Goal: Contribute content

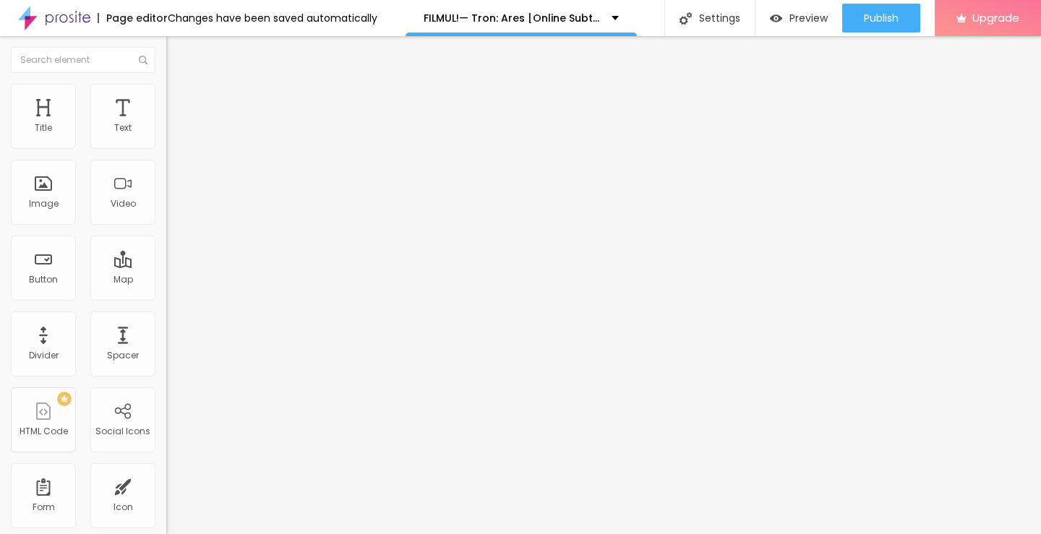
click at [166, 124] on span "Add image" at bounding box center [195, 118] width 59 height 12
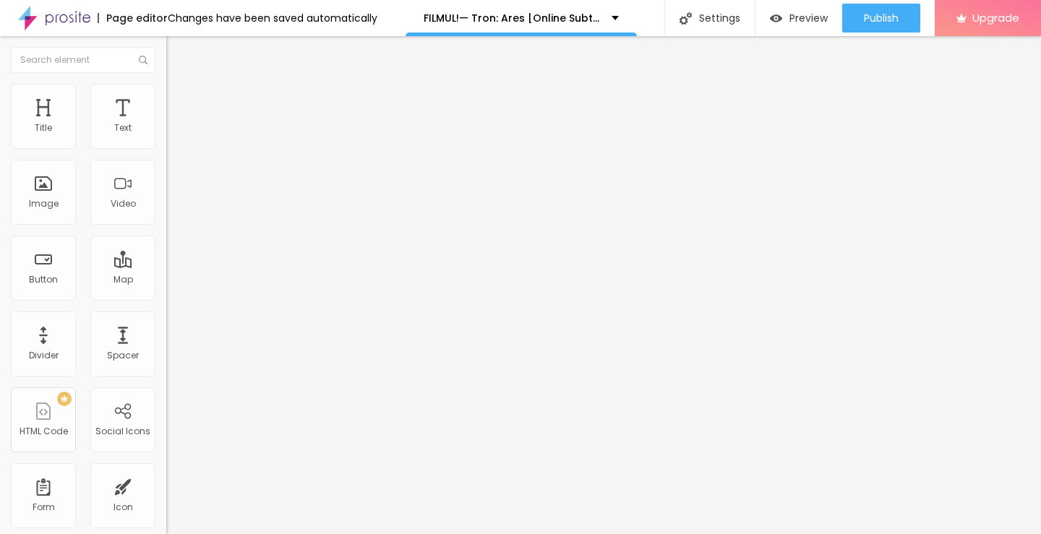
click at [177, 54] on img "button" at bounding box center [183, 53] width 12 height 12
click at [166, 59] on button "Edit Title" at bounding box center [249, 52] width 166 height 33
click at [166, 136] on input "Click me" at bounding box center [253, 129] width 174 height 14
paste input "✅ Vezi film acum » ▶️ Tron: Ares (2025) film complet online calitate HD în româ…"
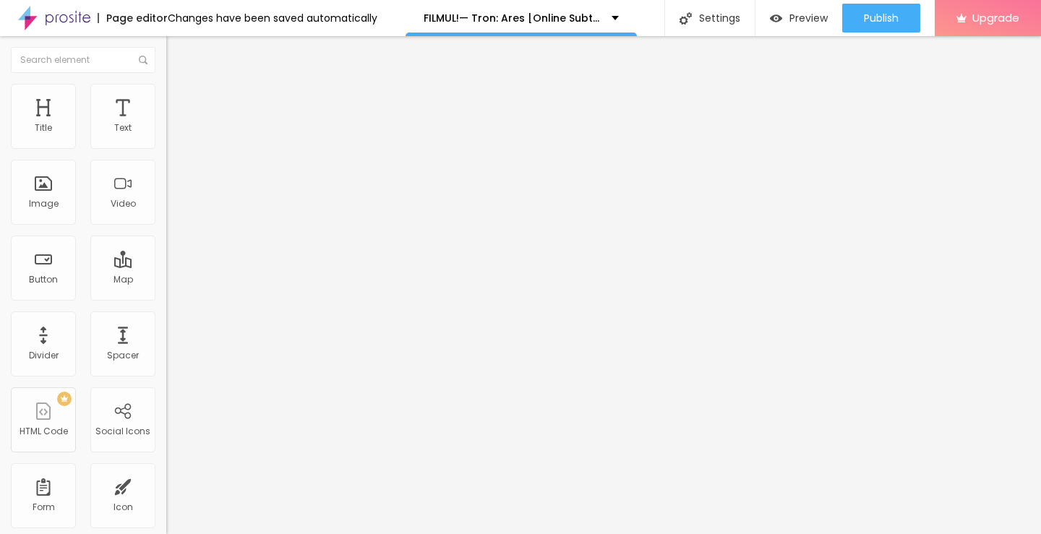
click at [166, 173] on img at bounding box center [171, 168] width 10 height 10
click at [166, 136] on input "✅ Vezi film acum » ▶️ Tron: Ares (2025) film complet online calitate HD în româ…" at bounding box center [253, 129] width 174 height 14
paste input "text"
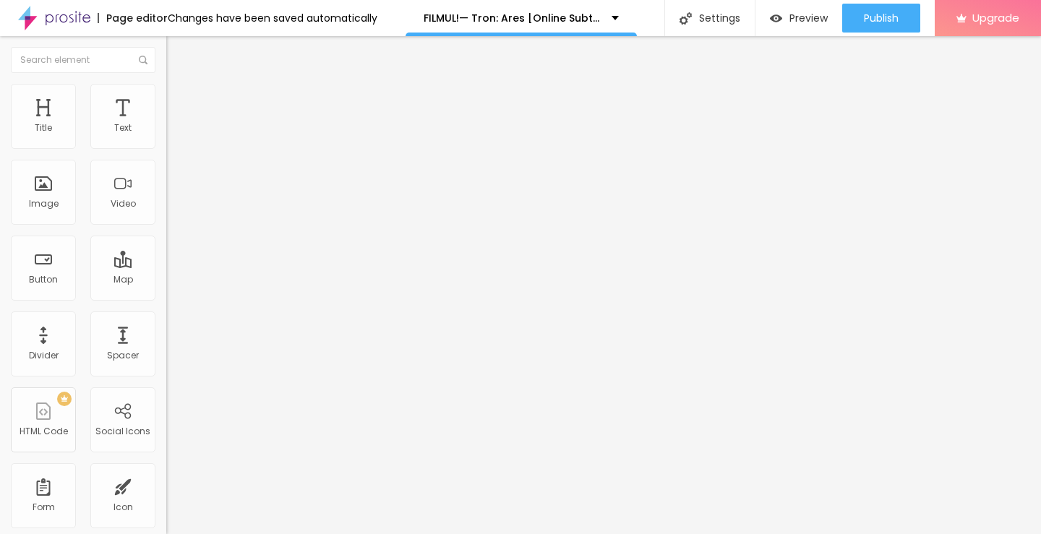
type input "Vezi film acum » ▶️ Tron: Ares (2025) film complet online calitate HD în română"
click at [166, 298] on input "https://" at bounding box center [253, 291] width 174 height 14
paste input "[DOMAIN_NAME]/ro/movie/533533/tron-ares-albobe"
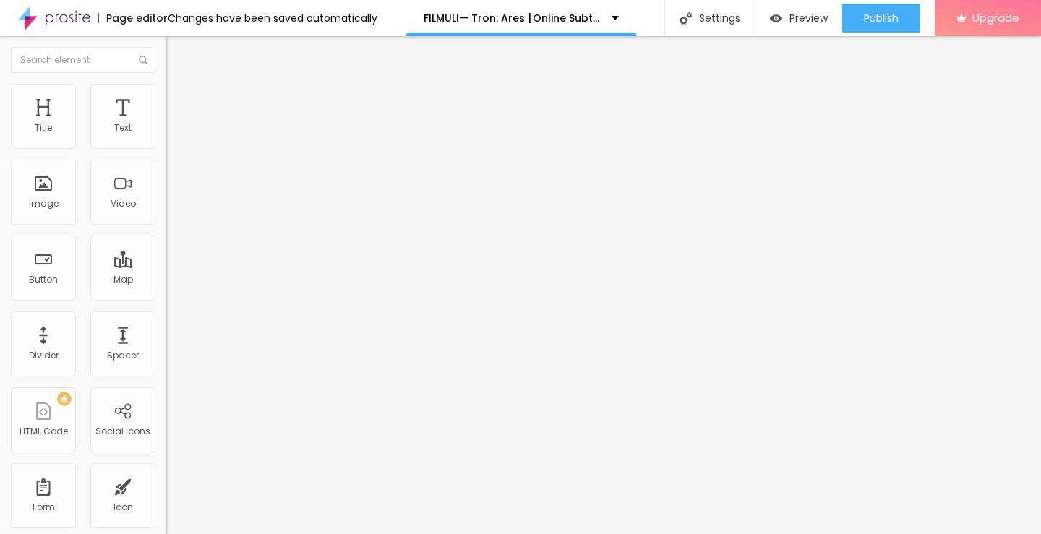
type input "[URL][DOMAIN_NAME]"
click at [177, 50] on img "button" at bounding box center [183, 53] width 12 height 12
click at [49, 132] on div "Title" at bounding box center [43, 128] width 17 height 10
click at [41, 130] on div "Title" at bounding box center [43, 128] width 17 height 10
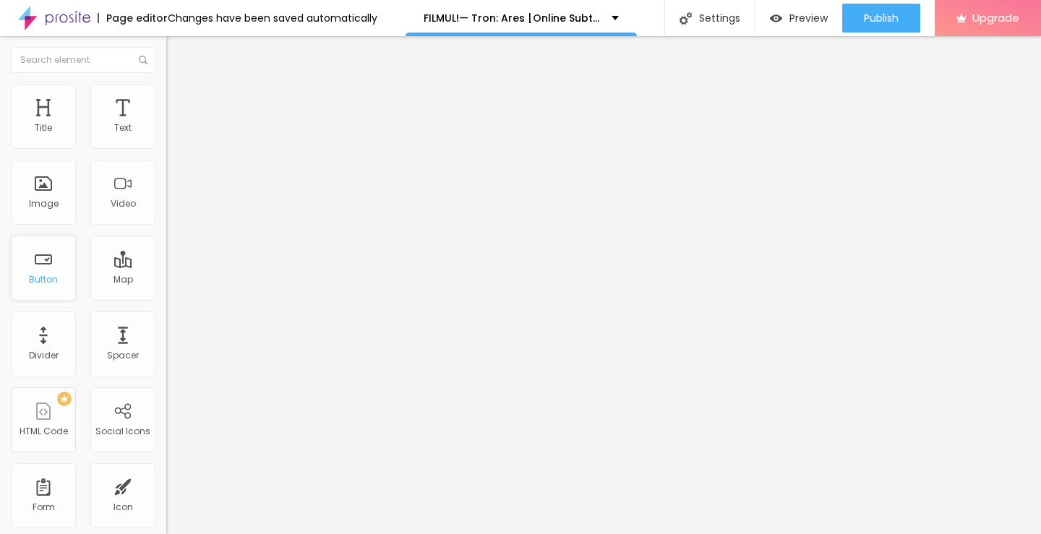
click at [38, 282] on div "Button" at bounding box center [43, 280] width 29 height 10
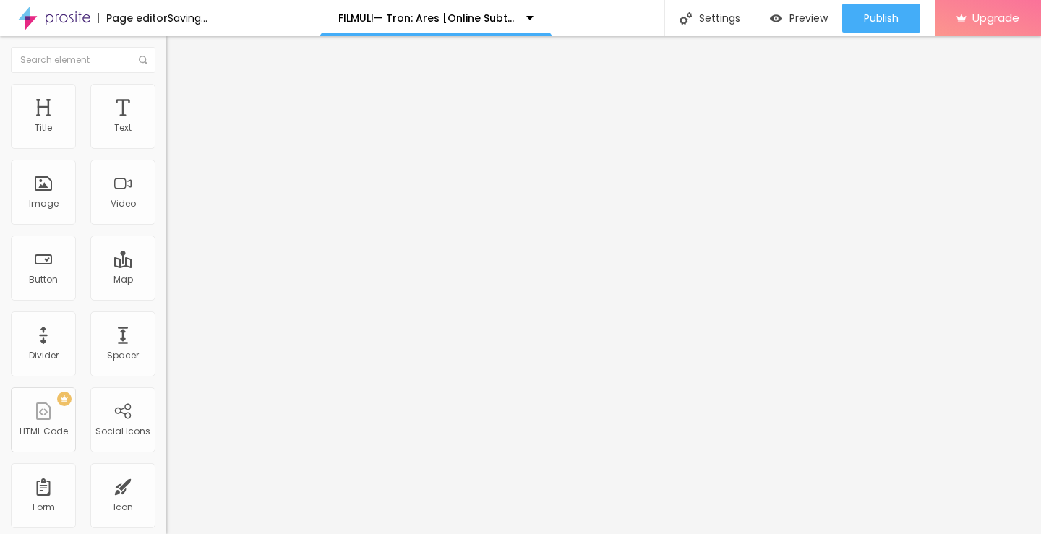
click at [166, 136] on input "Click me" at bounding box center [253, 129] width 174 height 14
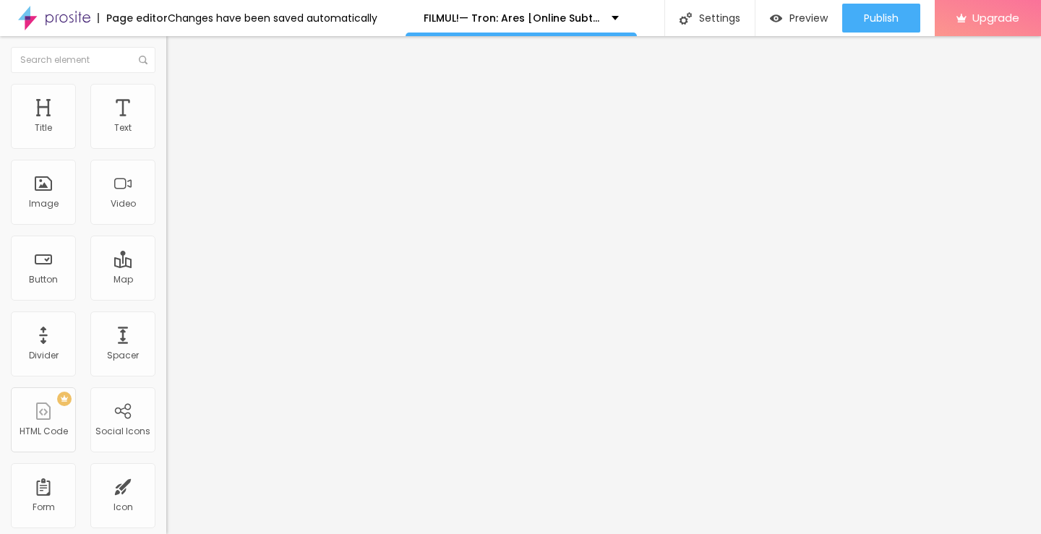
click at [166, 136] on input "Click me" at bounding box center [253, 129] width 174 height 14
paste input "Descarcă filmul complet ▶️ Tron: Ares (2025) Film cu subtitrare în română HD"
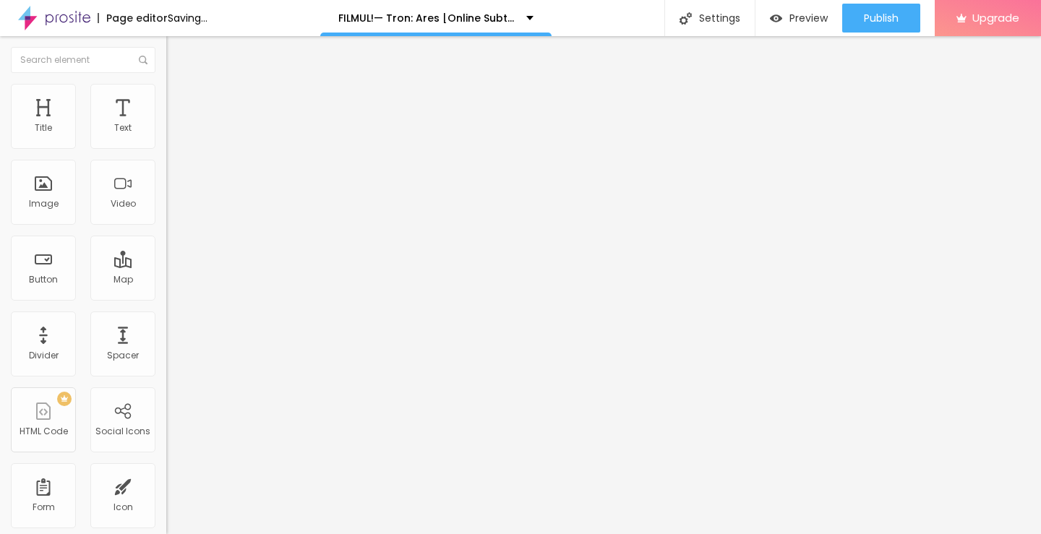
type input "Descarcă filmul complet ▶️ Tron: Ares (2025) Film cu subtitrare în română HD"
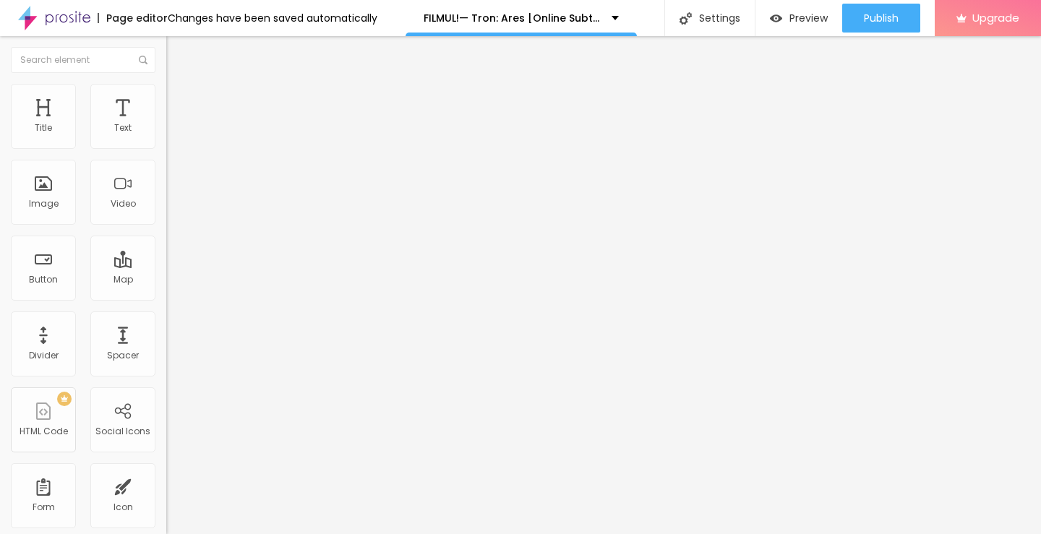
click at [166, 298] on input "https://" at bounding box center [253, 291] width 174 height 14
paste input "[DOMAIN_NAME]/ro/movie/533533/tron-ares-albobe"
type input "[URL][DOMAIN_NAME]"
click at [166, 174] on div at bounding box center [249, 169] width 166 height 12
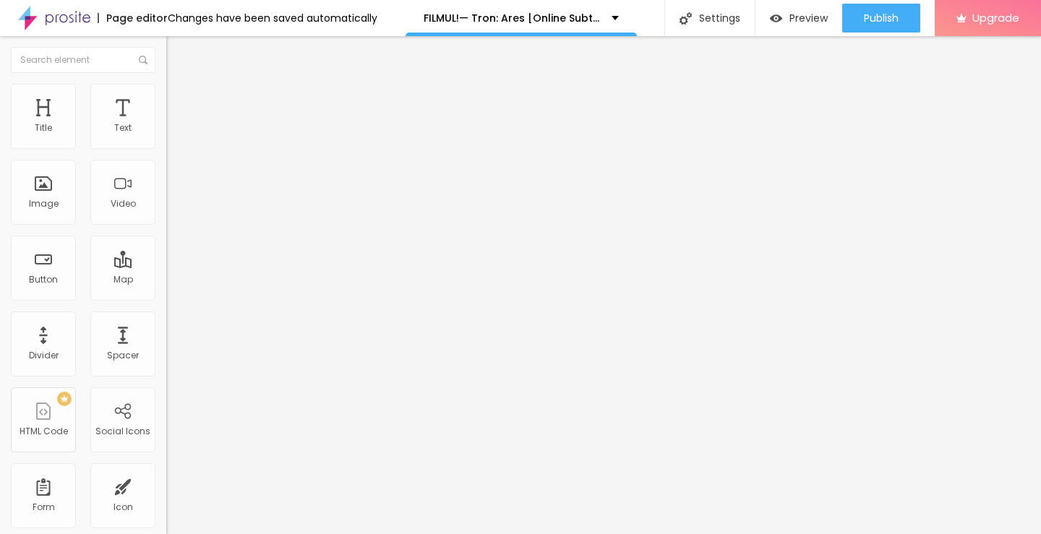
scroll to position [0, 0]
click at [177, 56] on img "button" at bounding box center [183, 53] width 12 height 12
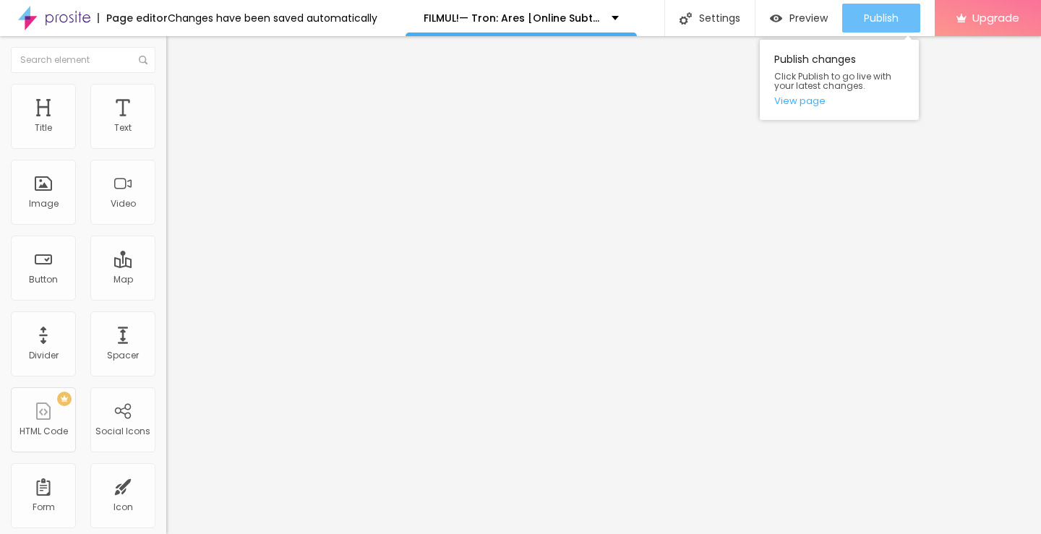
click at [895, 22] on span "Publish" at bounding box center [881, 18] width 35 height 12
click at [812, 102] on link "View page" at bounding box center [840, 100] width 130 height 9
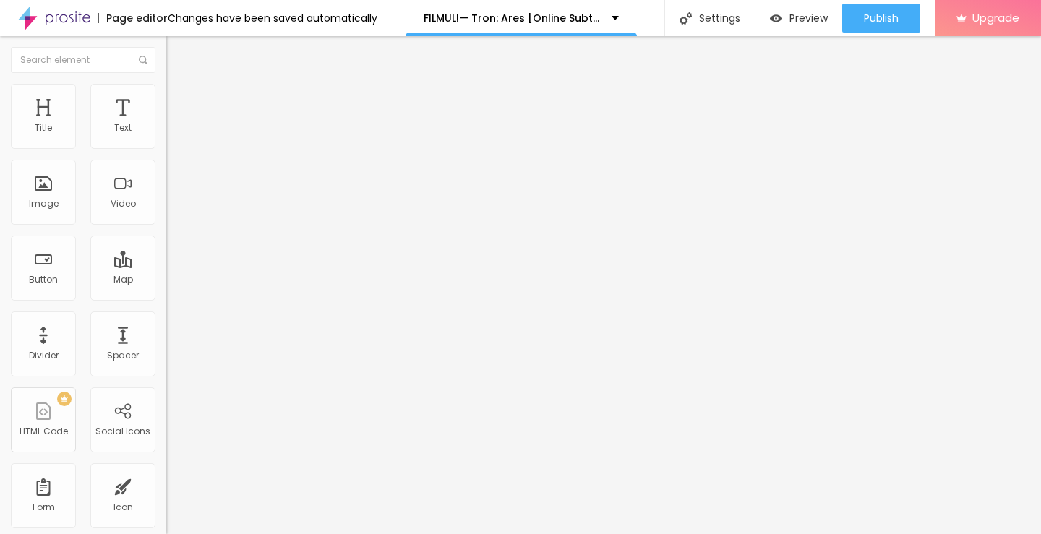
click at [59, 17] on img at bounding box center [54, 18] width 72 height 36
